Goal: Use online tool/utility: Utilize a website feature to perform a specific function

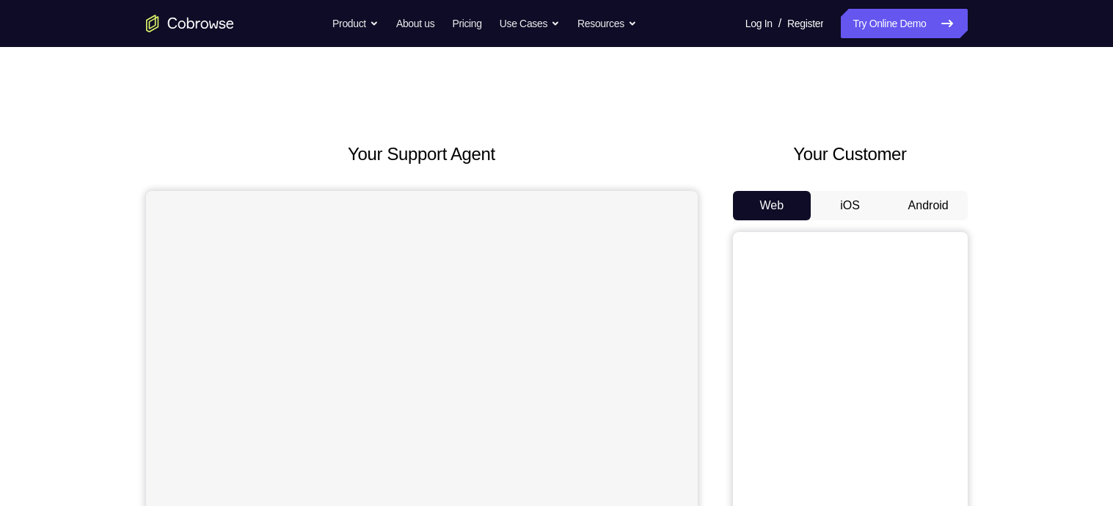
click at [919, 197] on button "Android" at bounding box center [928, 205] width 79 height 29
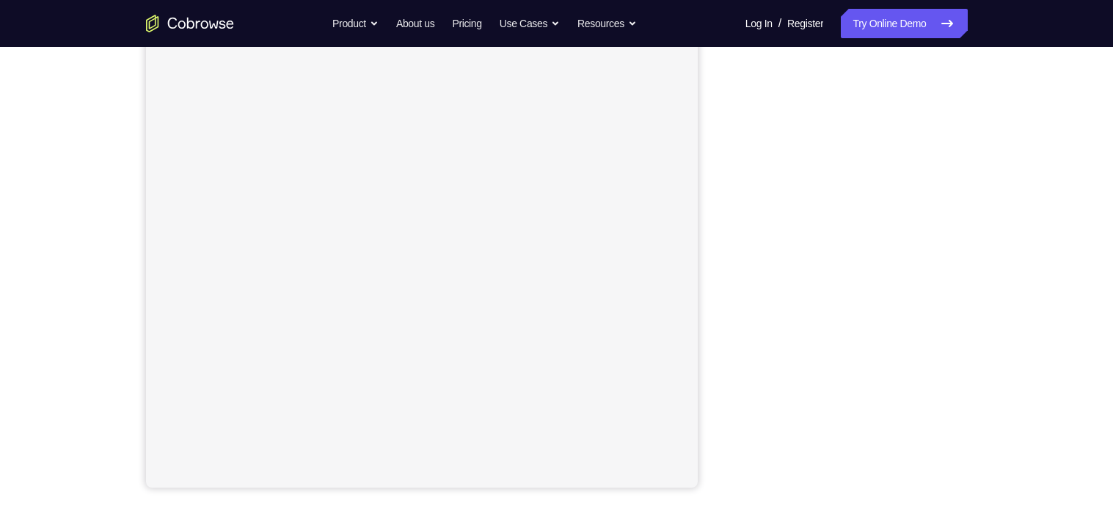
scroll to position [194, 0]
click at [991, 332] on div "Your Support Agent Your Customer Web iOS Android Next Steps We’d be happy to gi…" at bounding box center [556, 337] width 939 height 968
click at [1010, 311] on div "Your Support Agent Your Customer Web iOS Android Next Steps We’d be happy to gi…" at bounding box center [556, 352] width 939 height 968
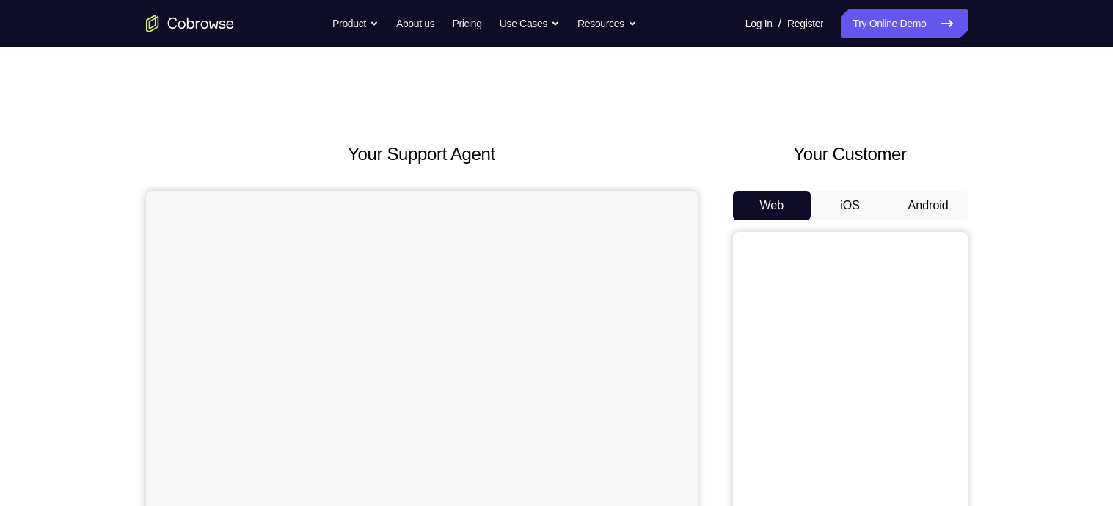
click at [922, 210] on button "Android" at bounding box center [928, 205] width 79 height 29
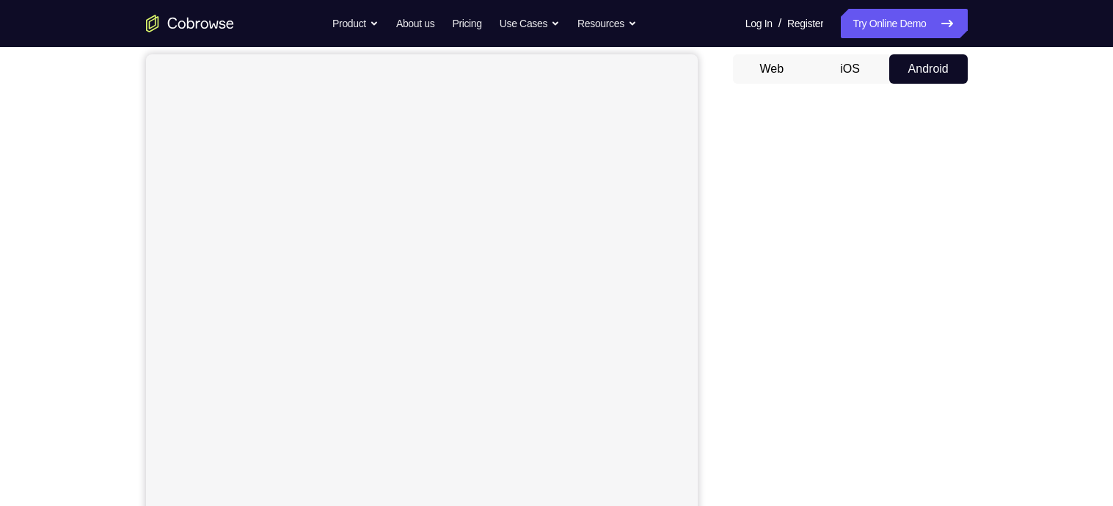
scroll to position [129, 0]
click at [779, 76] on button "Web" at bounding box center [772, 76] width 79 height 29
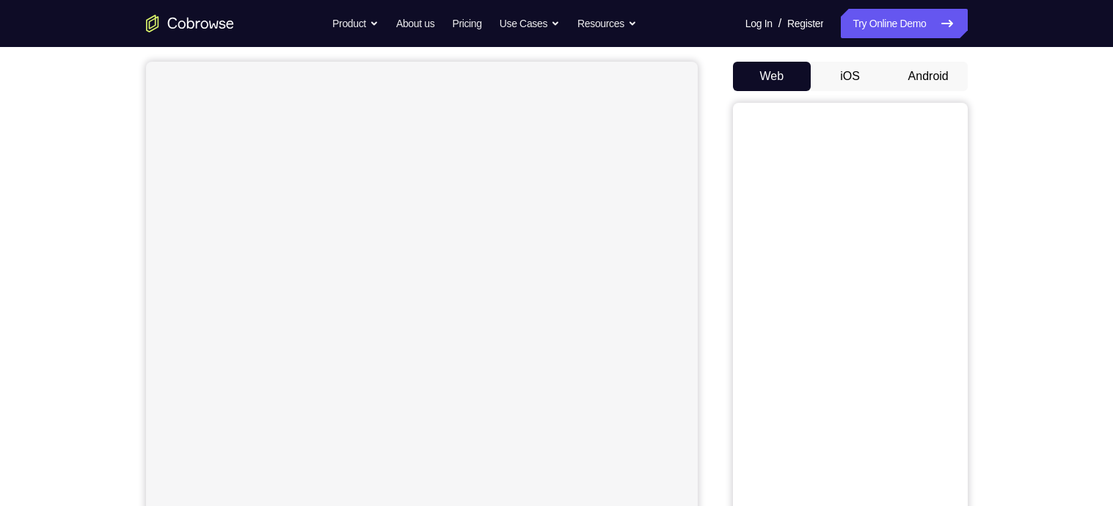
click at [856, 76] on button "iOS" at bounding box center [850, 76] width 79 height 29
click at [940, 67] on button "Android" at bounding box center [928, 76] width 79 height 29
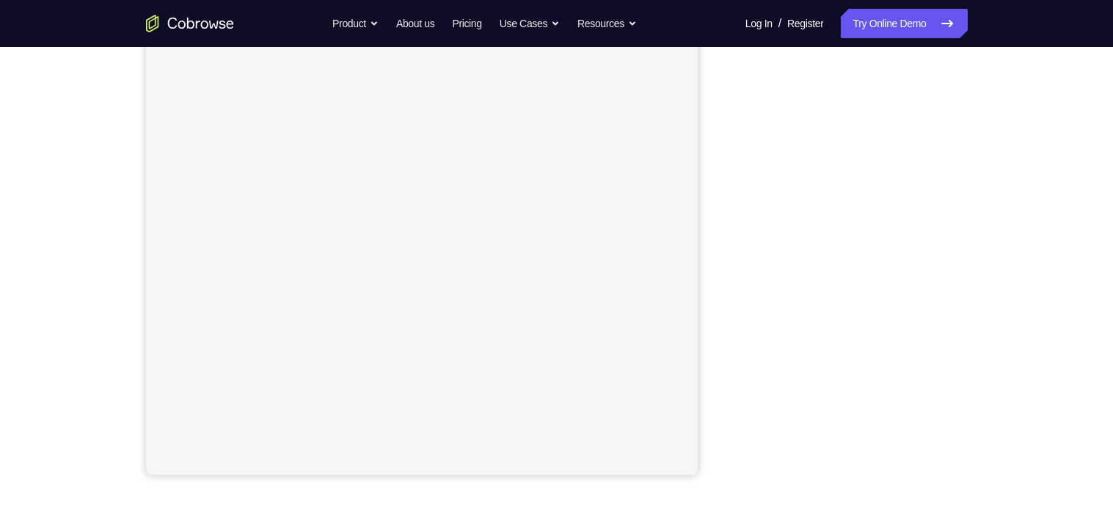
scroll to position [211, 0]
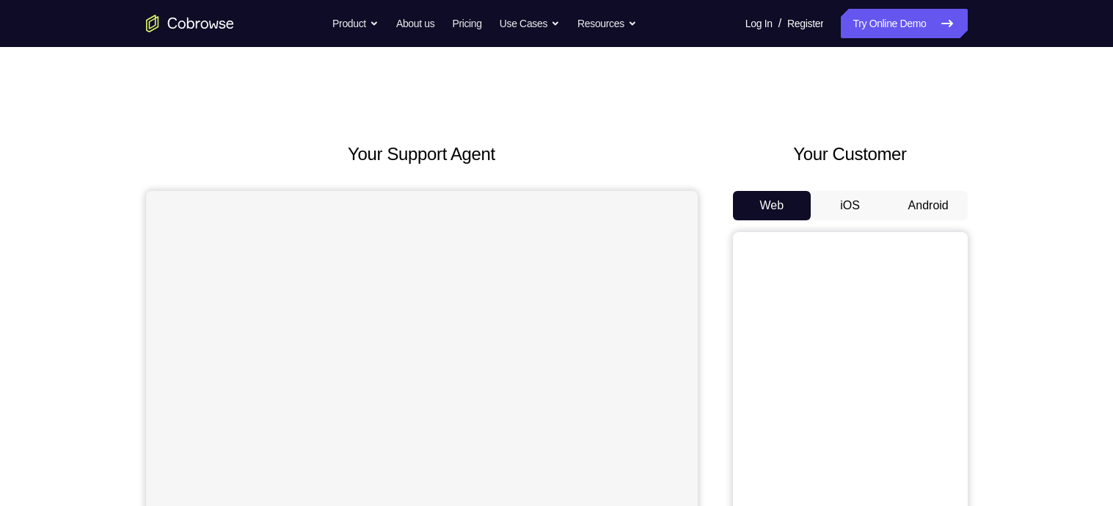
click at [927, 200] on button "Android" at bounding box center [928, 205] width 79 height 29
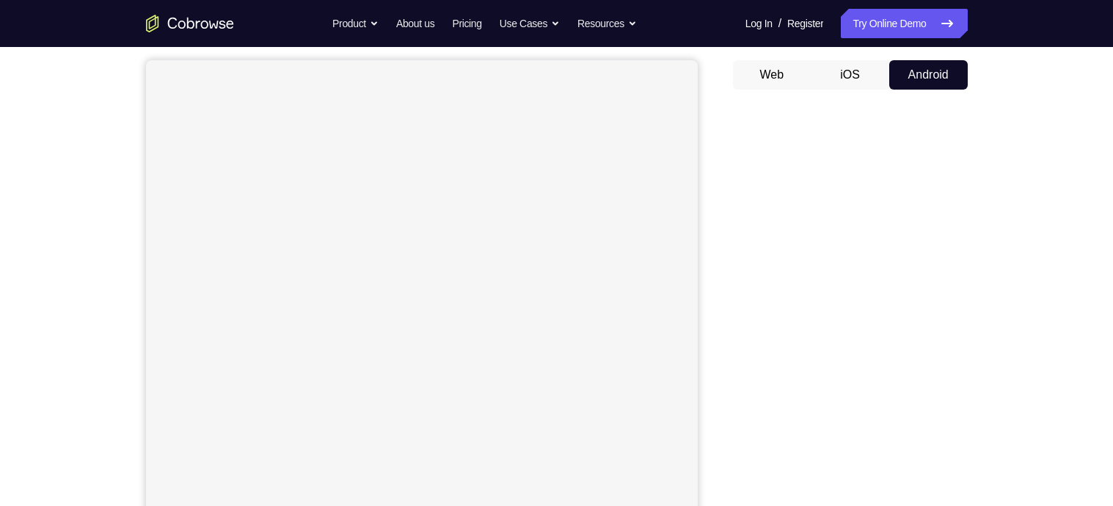
scroll to position [131, 0]
click at [782, 76] on button "Web" at bounding box center [772, 73] width 79 height 29
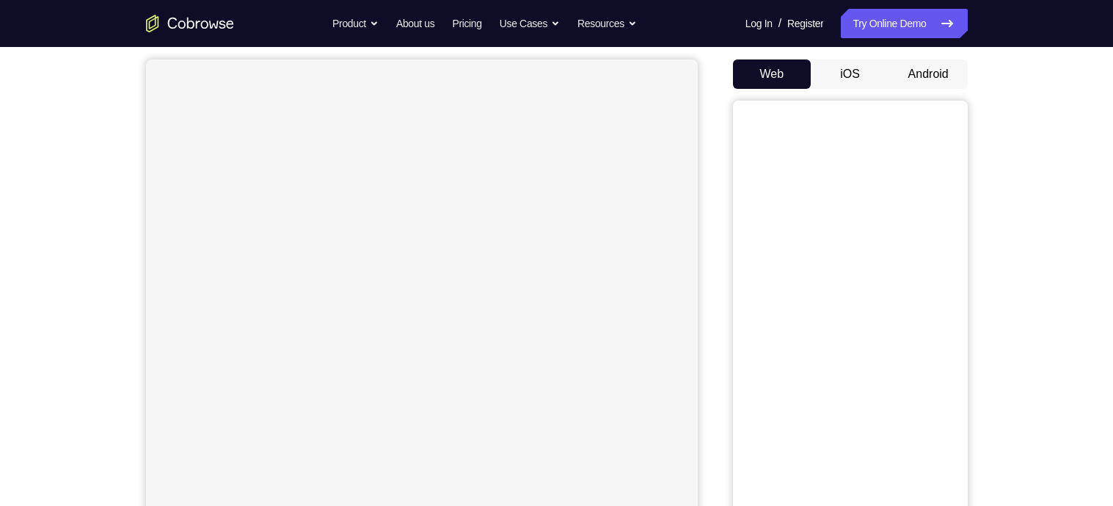
click at [859, 68] on button "iOS" at bounding box center [850, 73] width 79 height 29
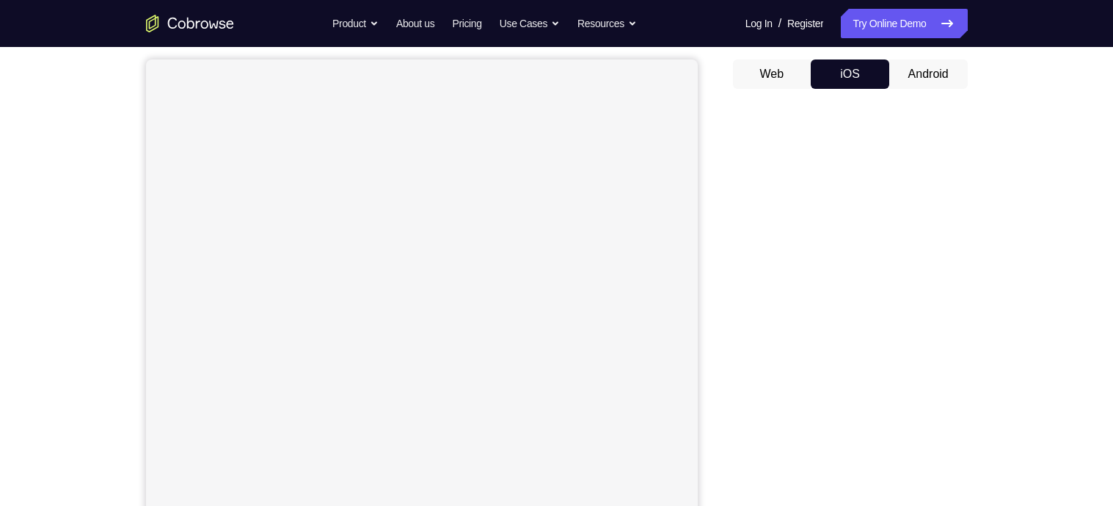
click at [926, 70] on button "Android" at bounding box center [928, 73] width 79 height 29
